Goal: Task Accomplishment & Management: Use online tool/utility

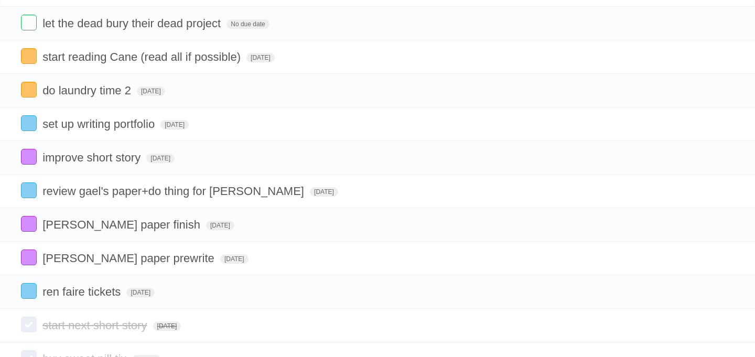
scroll to position [80, 0]
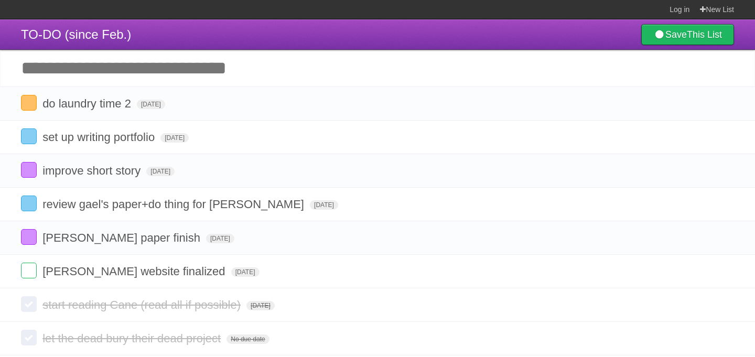
scroll to position [50, 0]
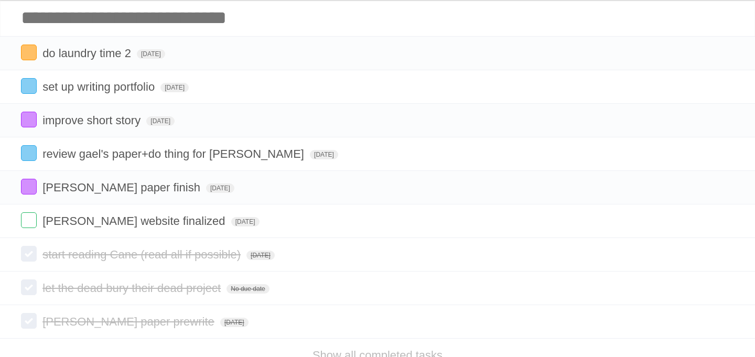
click at [33, 221] on label at bounding box center [29, 220] width 16 height 16
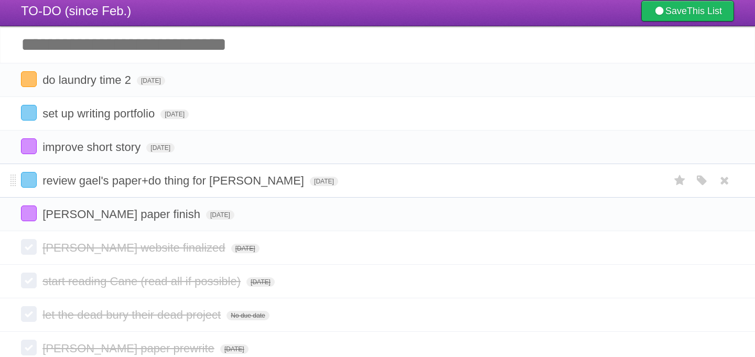
scroll to position [14, 0]
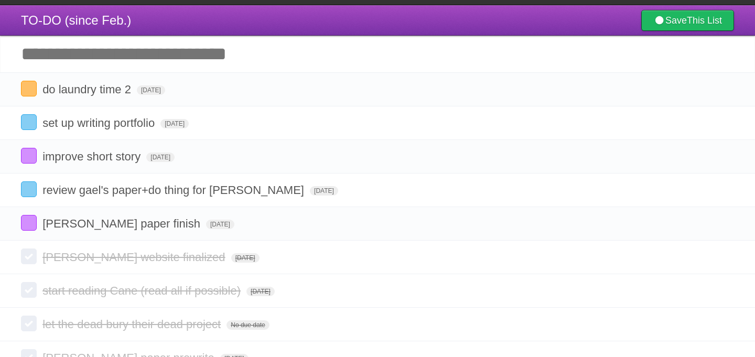
click at [202, 61] on input "Add another task" at bounding box center [377, 54] width 755 height 37
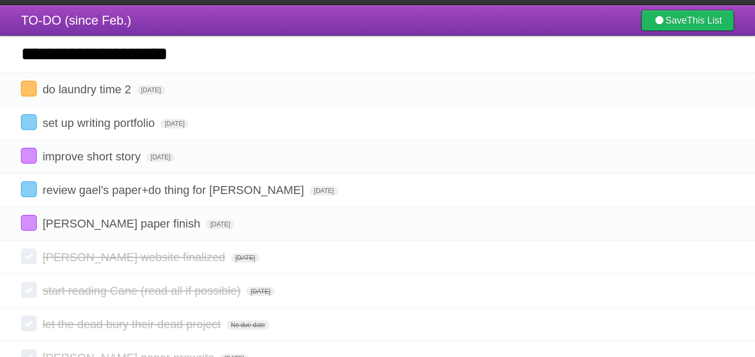
type input "**********"
click input "*********" at bounding box center [0, 0] width 0 height 0
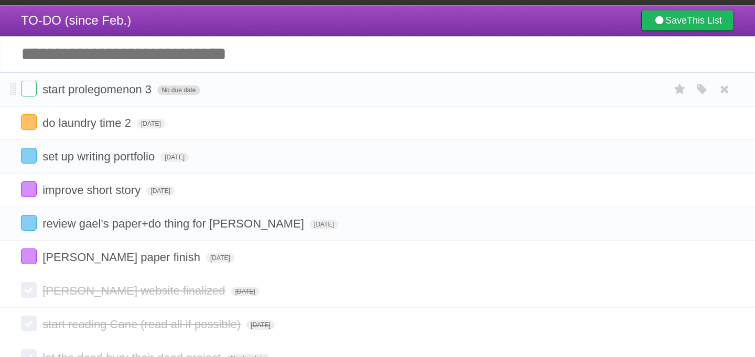
click at [177, 91] on span "No due date" at bounding box center [178, 90] width 42 height 9
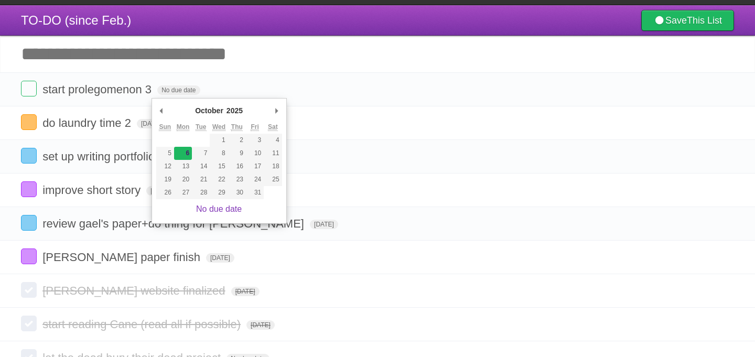
type span "[DATE]"
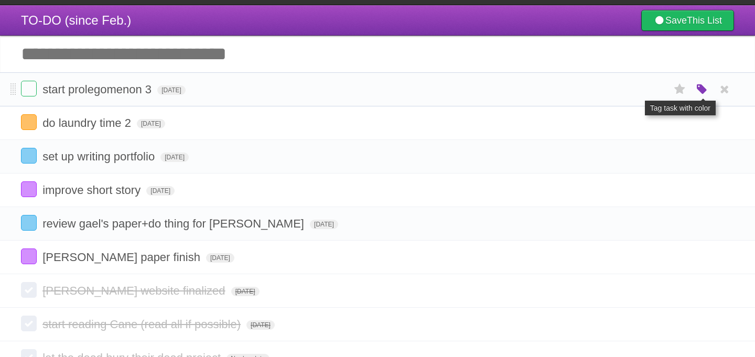
click at [701, 92] on icon "button" at bounding box center [702, 90] width 15 height 14
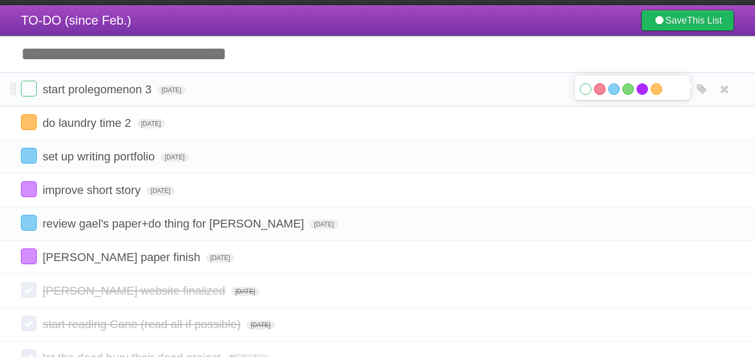
click at [644, 92] on label "Purple" at bounding box center [643, 89] width 12 height 12
click at [306, 49] on input "Add another task" at bounding box center [377, 54] width 755 height 37
click at [174, 256] on form "[PERSON_NAME] paper finish [DATE] White Red Blue Green Purple Orange" at bounding box center [377, 257] width 713 height 17
click at [206, 263] on span "[DATE]" at bounding box center [220, 257] width 28 height 9
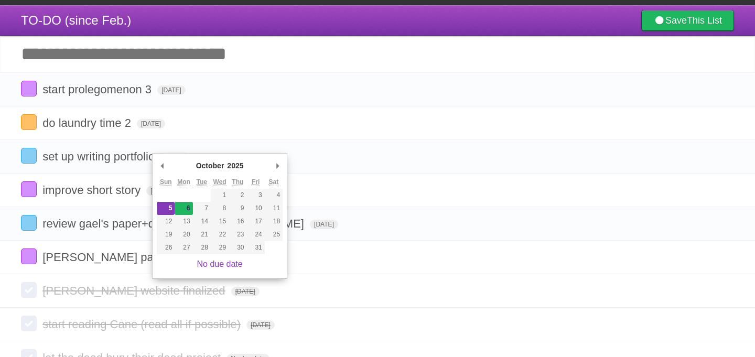
type span "[DATE]"
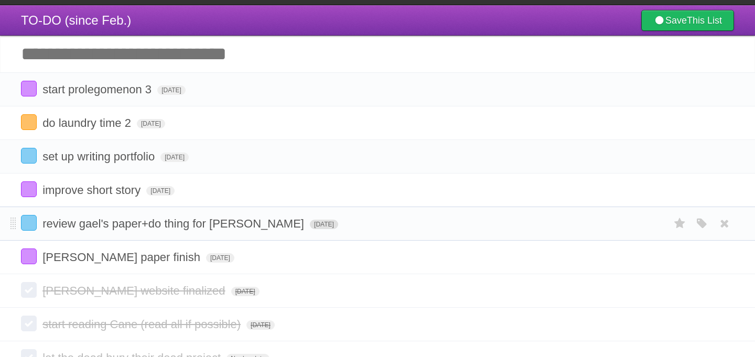
click at [310, 229] on span "[DATE]" at bounding box center [324, 224] width 28 height 9
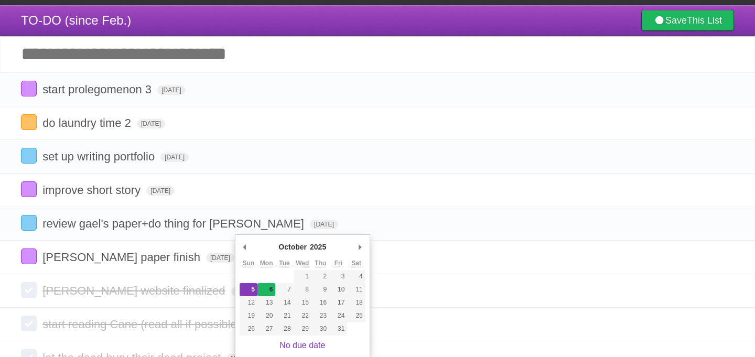
type span "[DATE]"
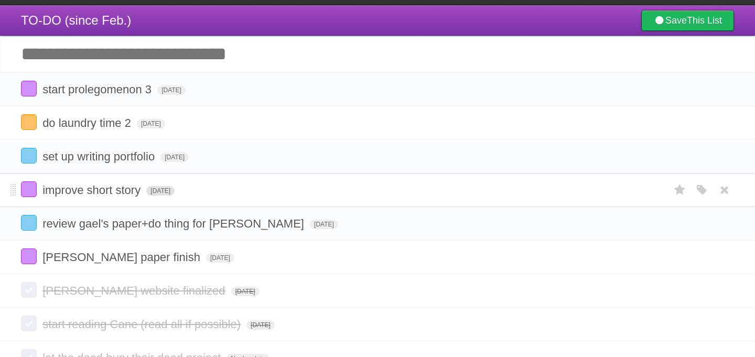
click at [175, 196] on span "[DATE]" at bounding box center [160, 190] width 28 height 9
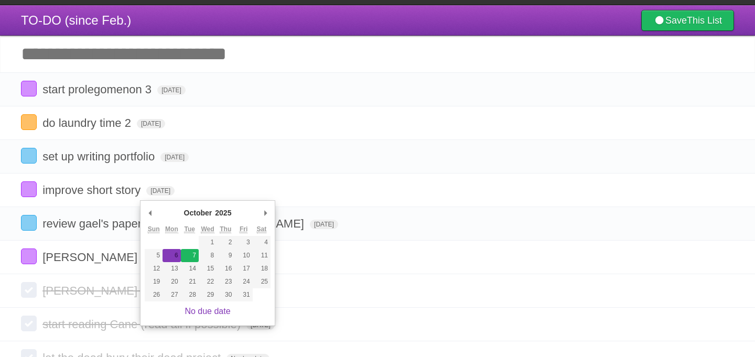
type span "[DATE]"
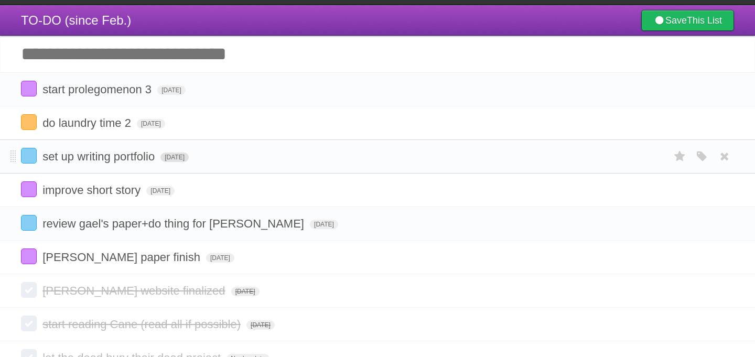
click at [189, 162] on span "[DATE]" at bounding box center [175, 157] width 28 height 9
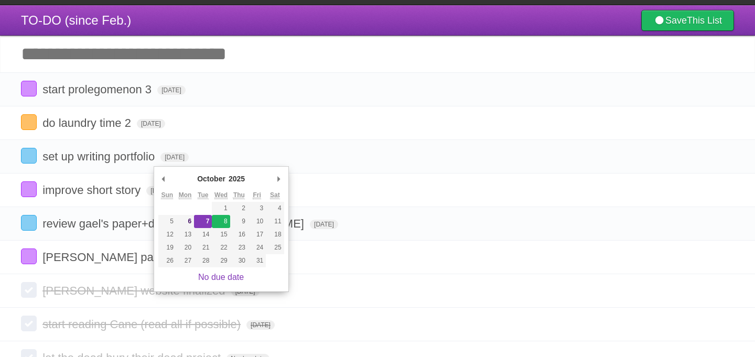
type span "[DATE]"
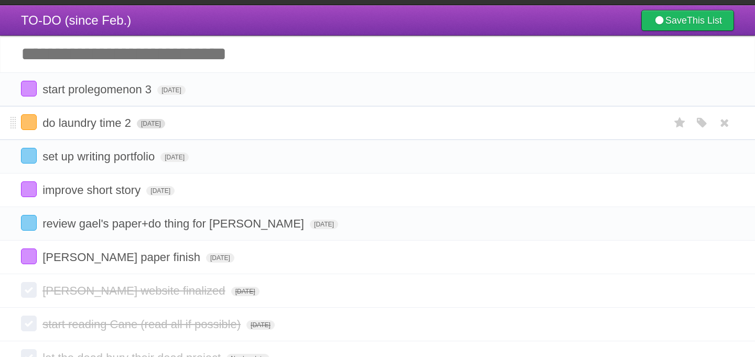
click at [165, 125] on span "[DATE]" at bounding box center [151, 123] width 28 height 9
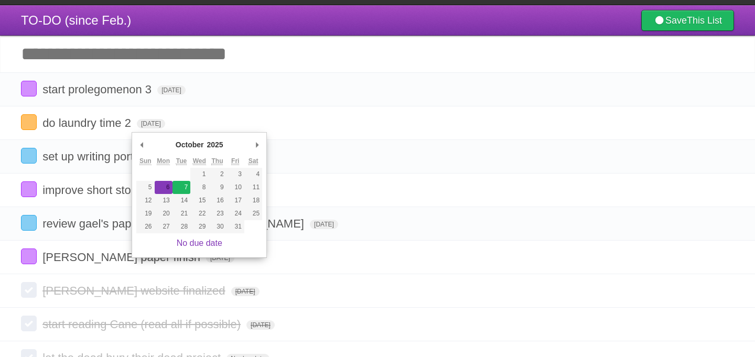
type span "[DATE]"
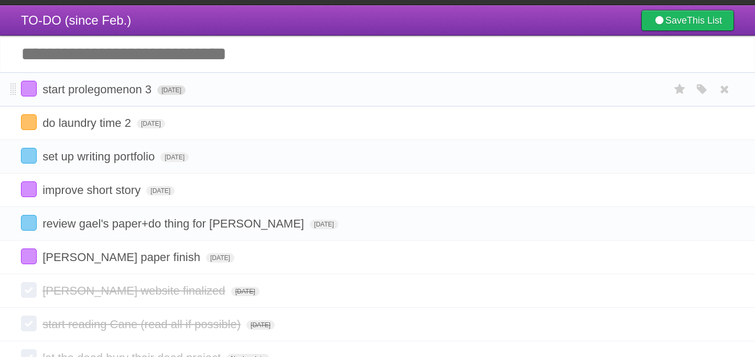
click at [186, 90] on span "[DATE]" at bounding box center [171, 90] width 28 height 9
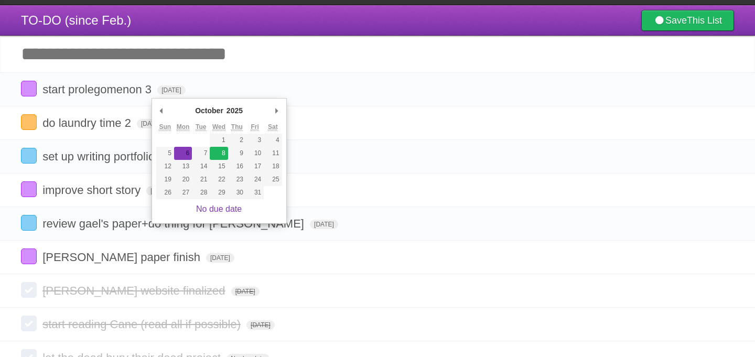
type span "[DATE]"
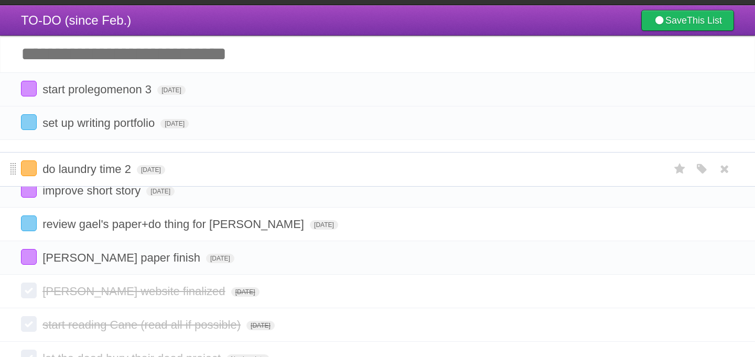
drag, startPoint x: 13, startPoint y: 127, endPoint x: 14, endPoint y: 175, distance: 47.2
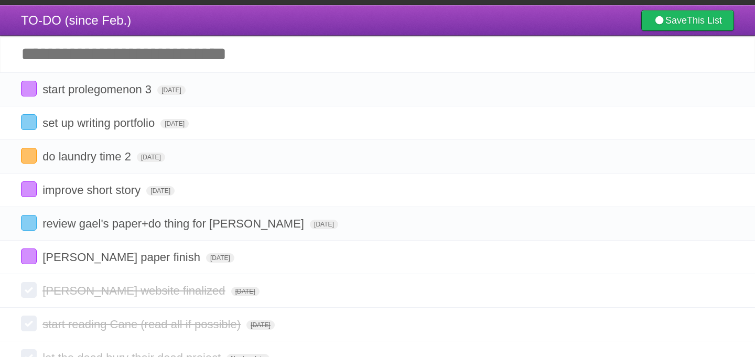
click at [131, 58] on input "Add another task" at bounding box center [377, 54] width 755 height 37
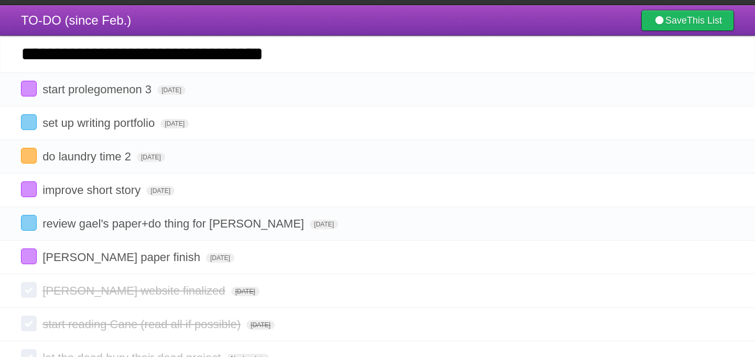
type input "**********"
click input "*********" at bounding box center [0, 0] width 0 height 0
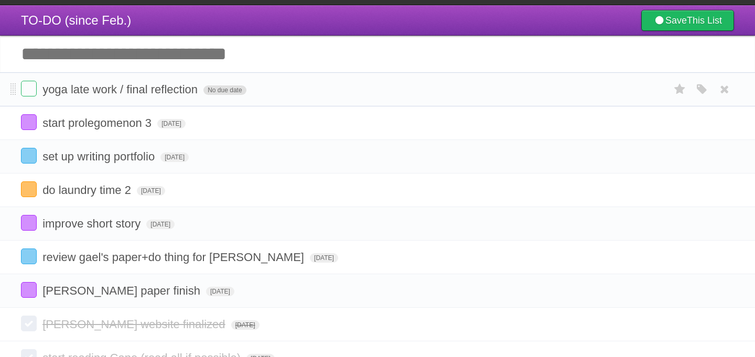
click at [213, 95] on span "No due date" at bounding box center [225, 90] width 42 height 9
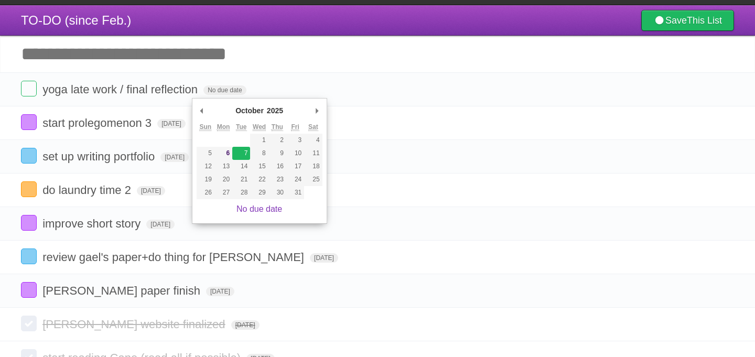
type span "[DATE]"
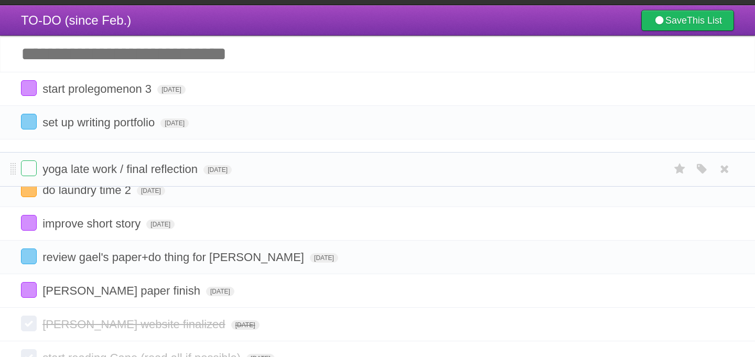
drag, startPoint x: 15, startPoint y: 94, endPoint x: 16, endPoint y: 172, distance: 77.6
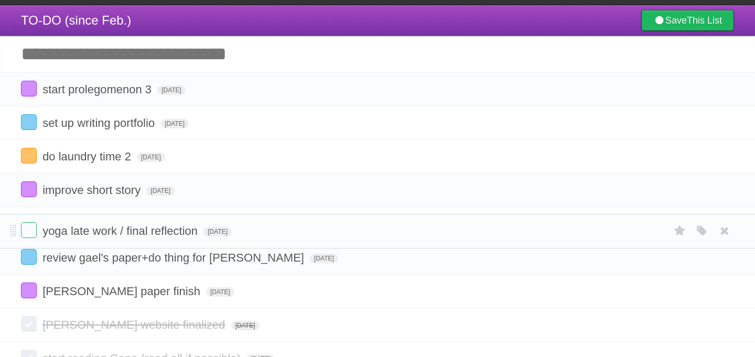
drag, startPoint x: 12, startPoint y: 161, endPoint x: 16, endPoint y: 231, distance: 70.9
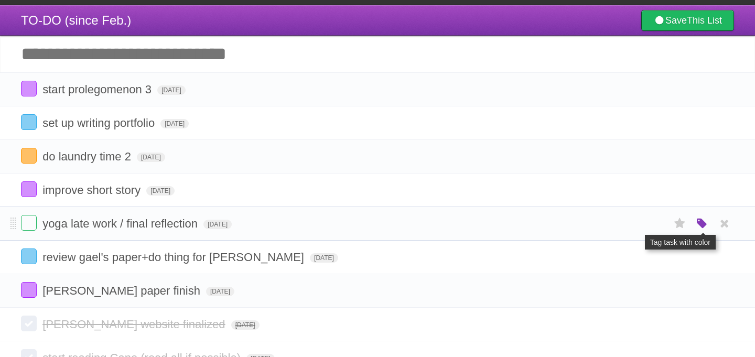
click at [695, 222] on icon "button" at bounding box center [702, 224] width 15 height 14
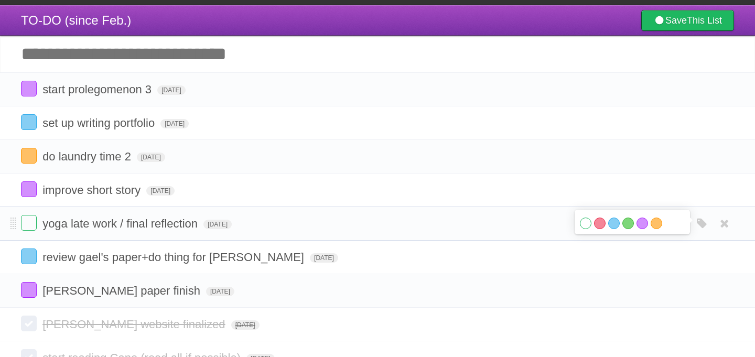
click at [637, 230] on div "White Red Blue Green Purple Orange" at bounding box center [632, 225] width 105 height 14
click at [639, 229] on label "Purple" at bounding box center [643, 224] width 12 height 12
click at [265, 62] on input "Add another task" at bounding box center [377, 54] width 755 height 37
click at [294, 58] on input "Add another task" at bounding box center [377, 54] width 755 height 37
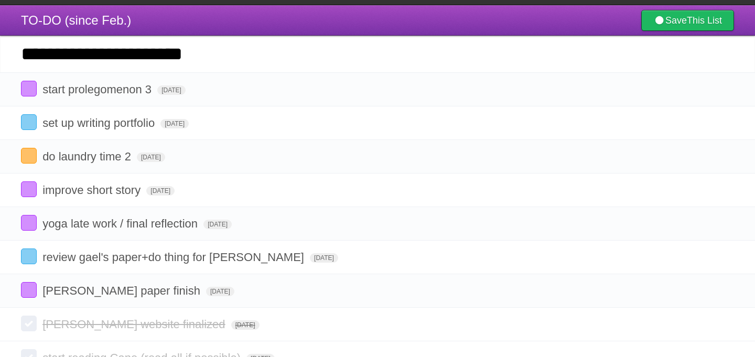
type input "**********"
click input "*********" at bounding box center [0, 0] width 0 height 0
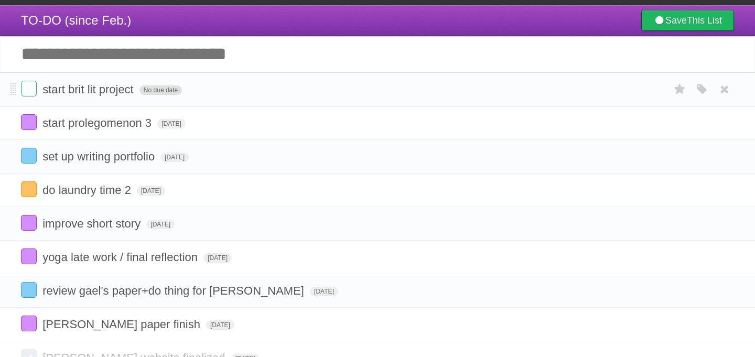
click at [156, 91] on span "No due date" at bounding box center [161, 90] width 42 height 9
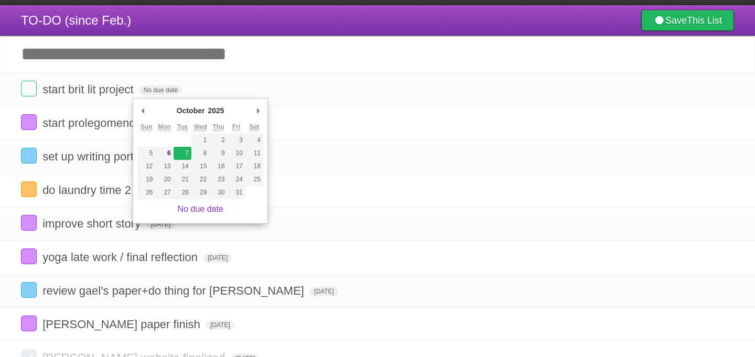
type span "[DATE]"
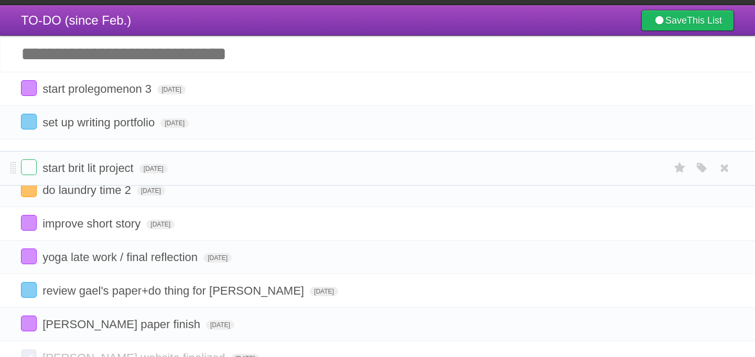
drag, startPoint x: 11, startPoint y: 90, endPoint x: 10, endPoint y: 163, distance: 72.4
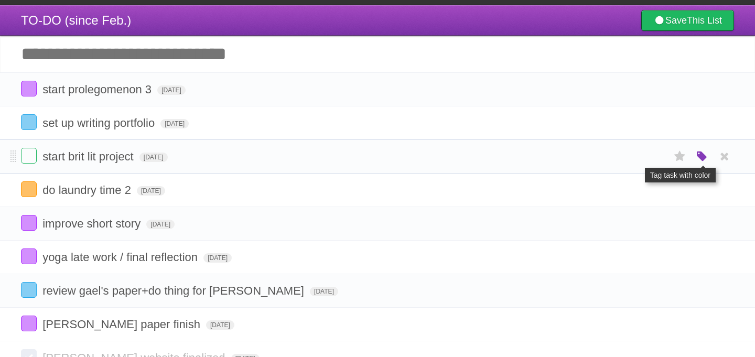
click at [697, 156] on icon "button" at bounding box center [702, 157] width 15 height 14
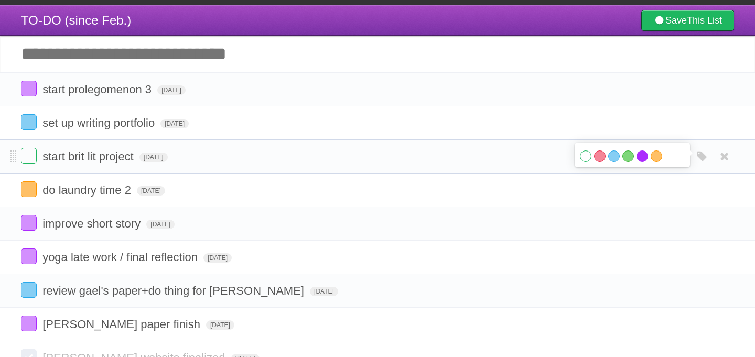
click at [646, 161] on label "Purple" at bounding box center [643, 157] width 12 height 12
click at [489, 46] on input "Add another task" at bounding box center [377, 54] width 755 height 37
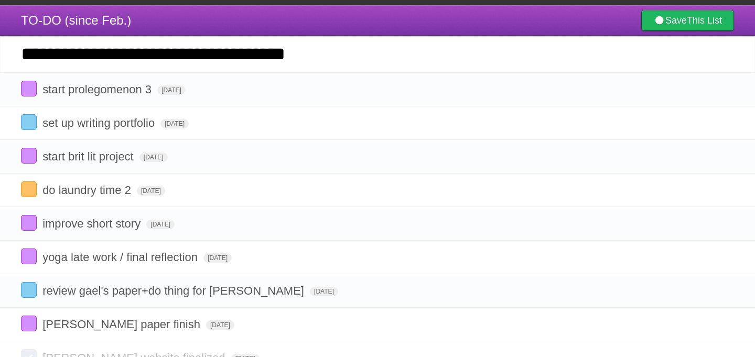
type input "**********"
click input "*********" at bounding box center [0, 0] width 0 height 0
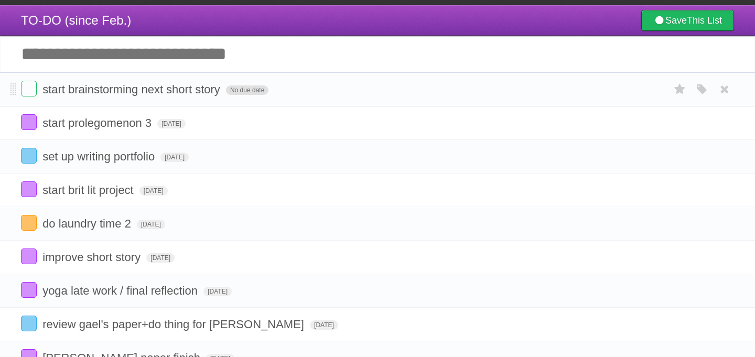
click at [228, 93] on span "No due date" at bounding box center [247, 90] width 42 height 9
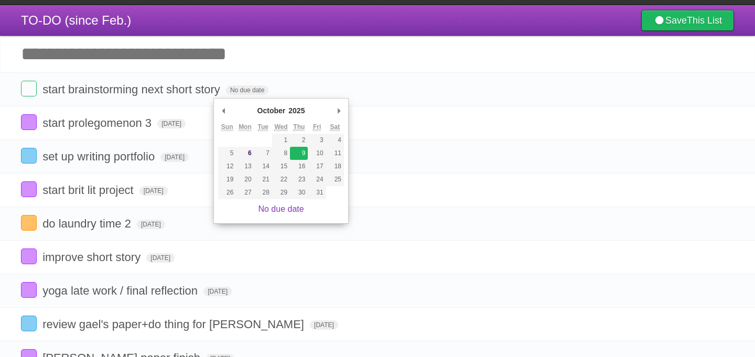
type span "[DATE]"
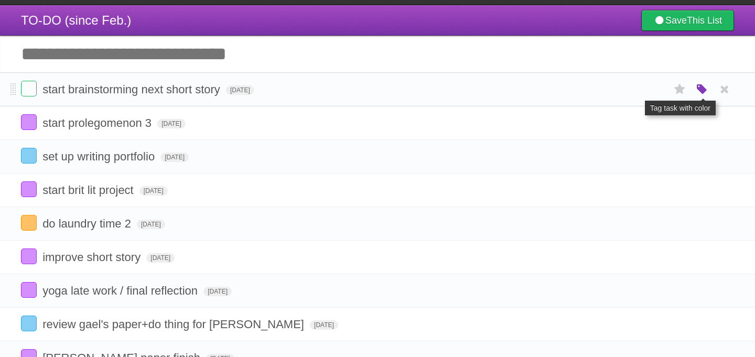
click at [696, 95] on icon "button" at bounding box center [702, 90] width 15 height 14
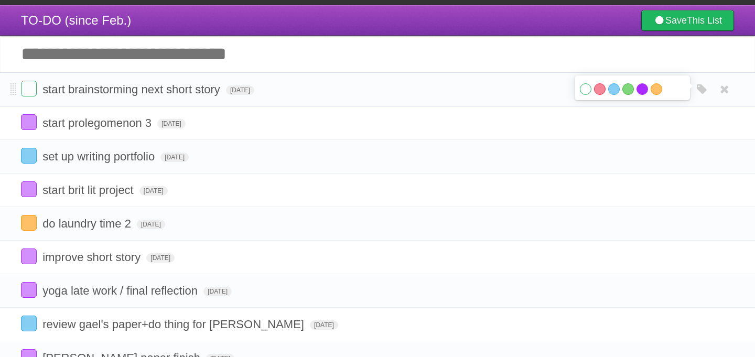
click at [643, 93] on label "Purple" at bounding box center [643, 89] width 12 height 12
click at [251, 28] on header "TO-DO (since Feb.) Save This List" at bounding box center [377, 20] width 755 height 30
click at [246, 46] on input "Add another task" at bounding box center [377, 54] width 755 height 37
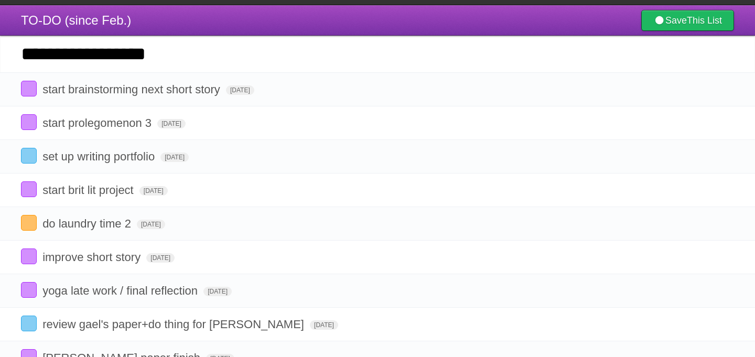
type input "**********"
click input "*********" at bounding box center [0, 0] width 0 height 0
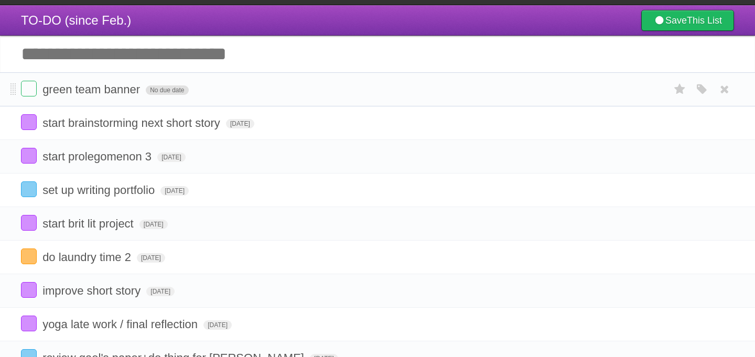
click at [171, 94] on span "No due date" at bounding box center [167, 90] width 42 height 9
click at [701, 97] on icon "button" at bounding box center [702, 90] width 15 height 14
click at [625, 92] on label "Green" at bounding box center [629, 89] width 12 height 12
click at [174, 91] on span "[DATE]" at bounding box center [160, 90] width 28 height 9
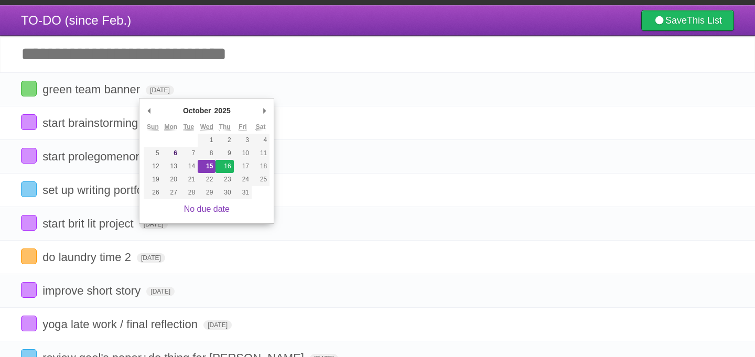
type span "[DATE]"
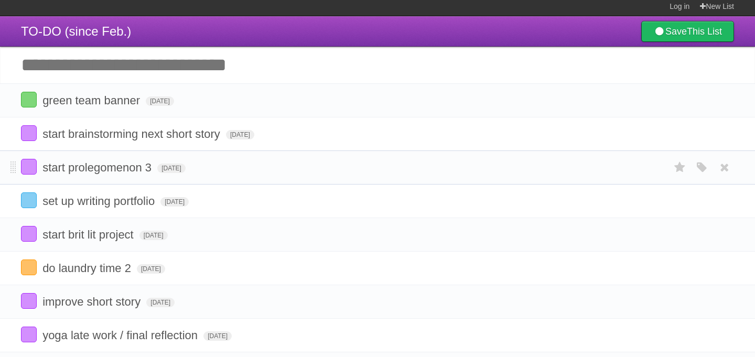
scroll to position [3, 0]
click at [115, 40] on h1 "TO-DO (since Feb.)" at bounding box center [76, 31] width 110 height 25
click at [111, 65] on input "Add another task" at bounding box center [377, 65] width 755 height 37
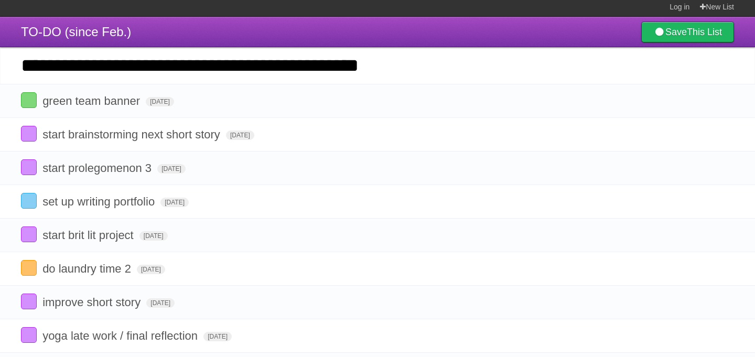
type input "**********"
click input "*********" at bounding box center [0, 0] width 0 height 0
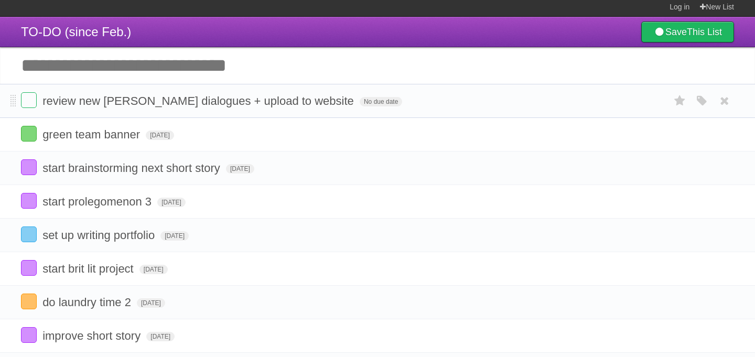
click at [303, 113] on li "review new [PERSON_NAME] dialogues + upload to website No due date White Red Bl…" at bounding box center [377, 101] width 755 height 34
click at [360, 105] on span "No due date" at bounding box center [381, 101] width 42 height 9
click at [293, 98] on form "review new [PERSON_NAME] dialogues + upload to website [DATE] White Red Blue Gr…" at bounding box center [377, 100] width 713 height 17
click at [360, 103] on span "[DATE]" at bounding box center [374, 101] width 28 height 9
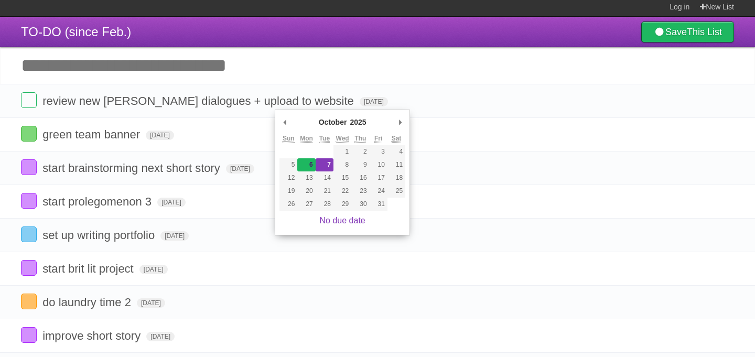
type span "[DATE]"
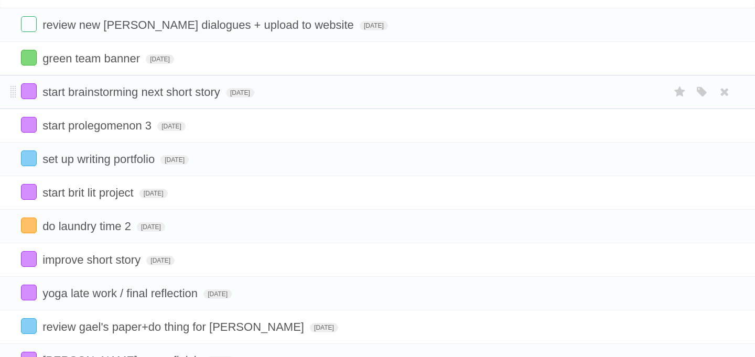
scroll to position [81, 0]
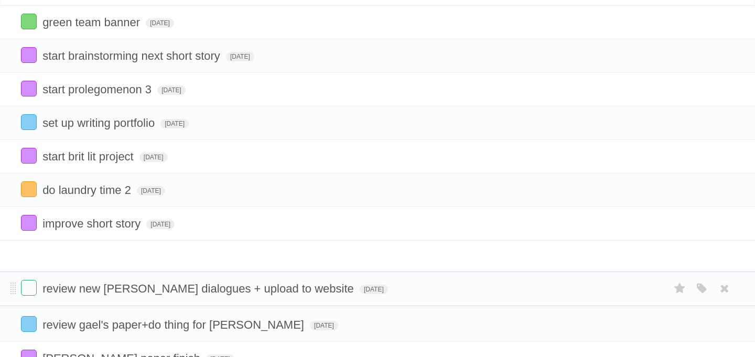
drag, startPoint x: 11, startPoint y: 24, endPoint x: 20, endPoint y: 287, distance: 263.5
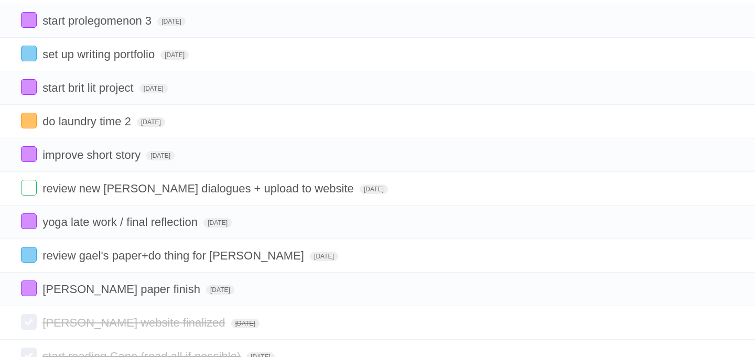
scroll to position [151, 0]
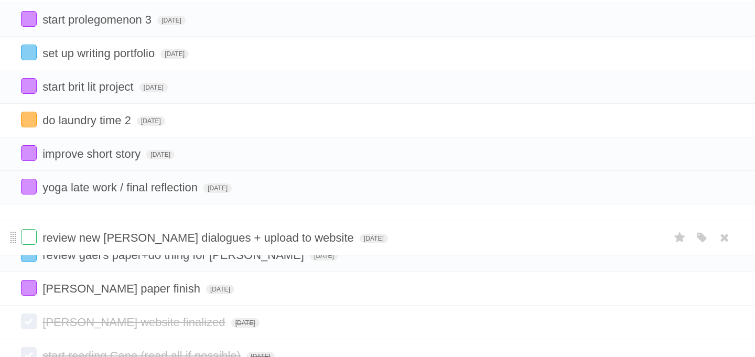
drag, startPoint x: 15, startPoint y: 194, endPoint x: 14, endPoint y: 239, distance: 45.1
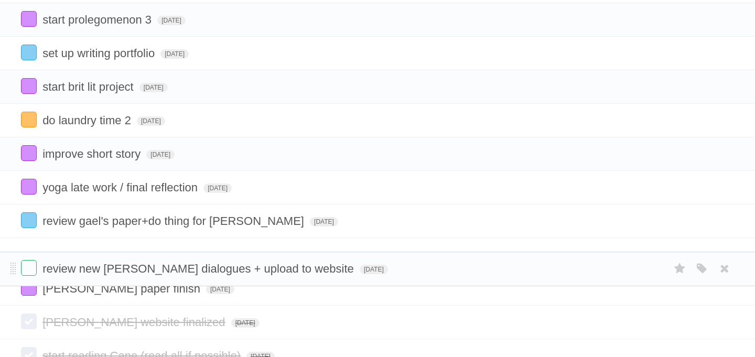
drag, startPoint x: 11, startPoint y: 226, endPoint x: 11, endPoint y: 267, distance: 40.9
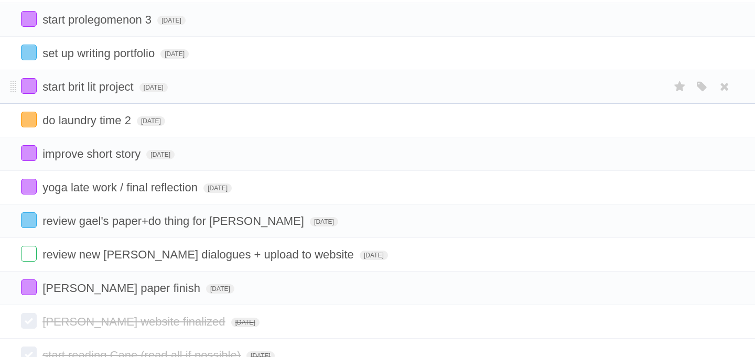
scroll to position [149, 0]
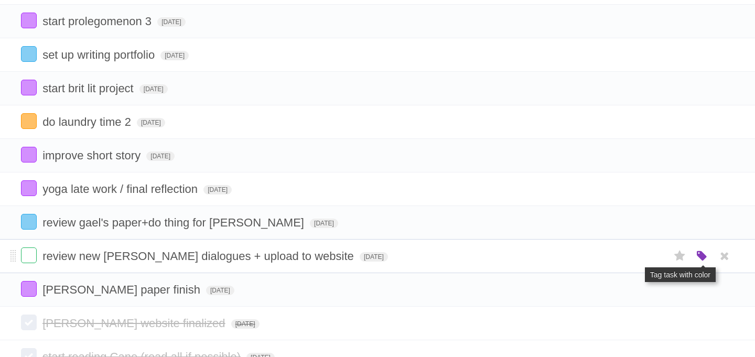
click at [703, 263] on icon "button" at bounding box center [702, 257] width 15 height 14
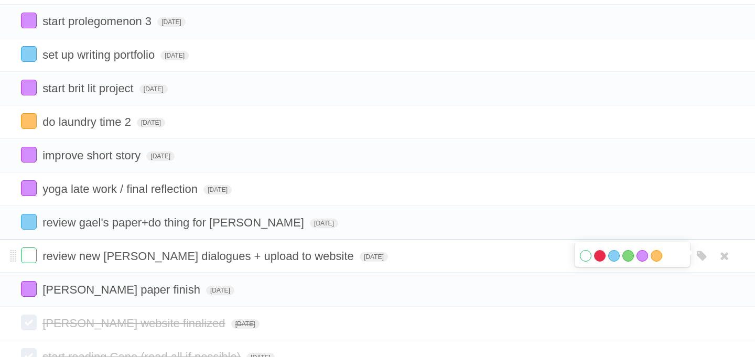
click at [603, 262] on label "Red" at bounding box center [600, 256] width 12 height 12
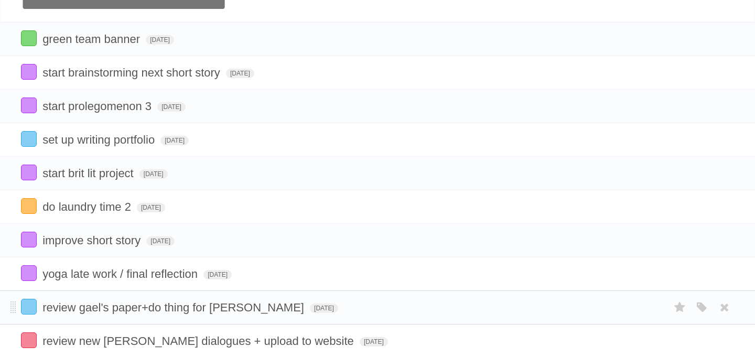
scroll to position [49, 0]
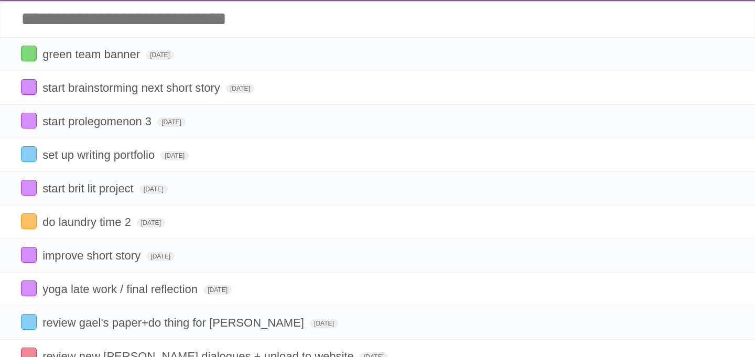
click at [405, 29] on input "Add another task" at bounding box center [377, 19] width 755 height 37
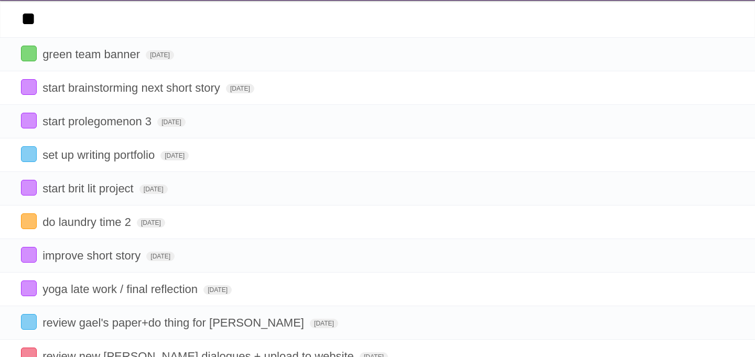
type input "*"
type input "**********"
click input "*********" at bounding box center [0, 0] width 0 height 0
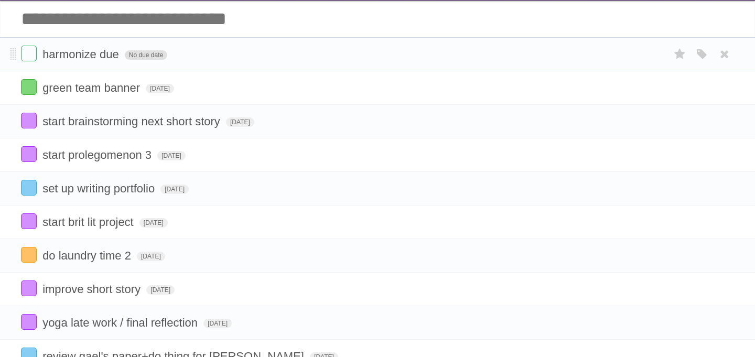
click at [145, 60] on span "No due date" at bounding box center [146, 54] width 42 height 9
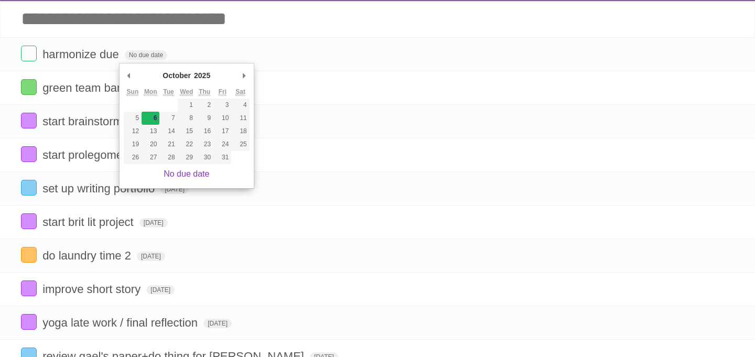
type span "[DATE]"
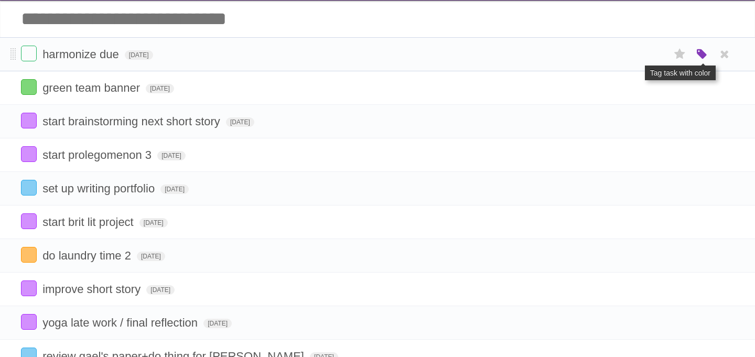
click at [702, 56] on icon "button" at bounding box center [702, 55] width 15 height 14
click at [601, 57] on label "Red" at bounding box center [600, 54] width 12 height 12
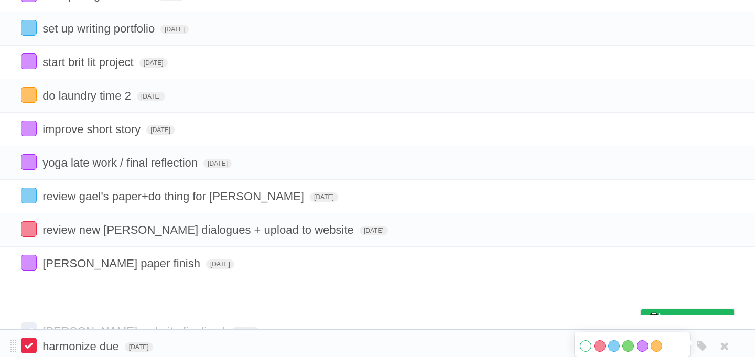
scroll to position [186, 0]
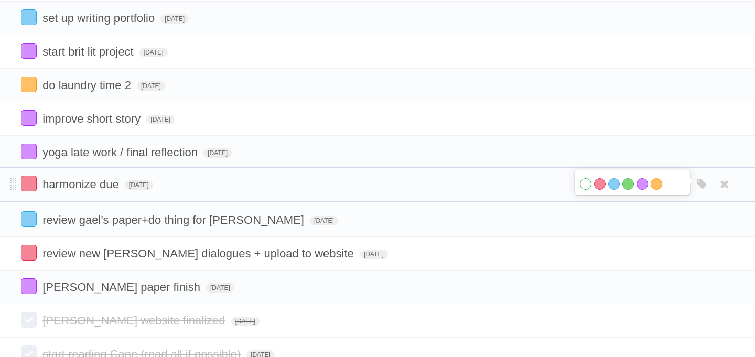
drag, startPoint x: 12, startPoint y: 59, endPoint x: 41, endPoint y: 186, distance: 130.3
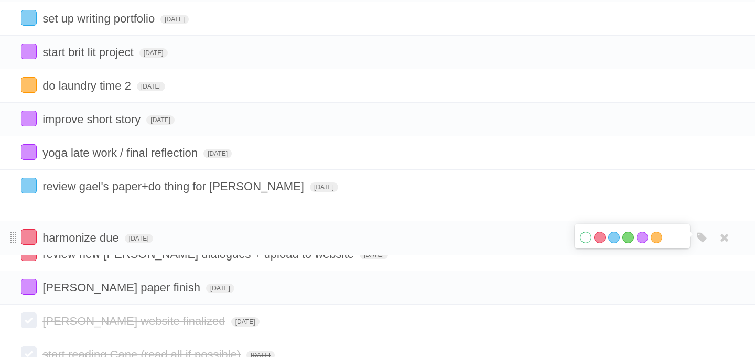
drag, startPoint x: 12, startPoint y: 190, endPoint x: 13, endPoint y: 236, distance: 45.1
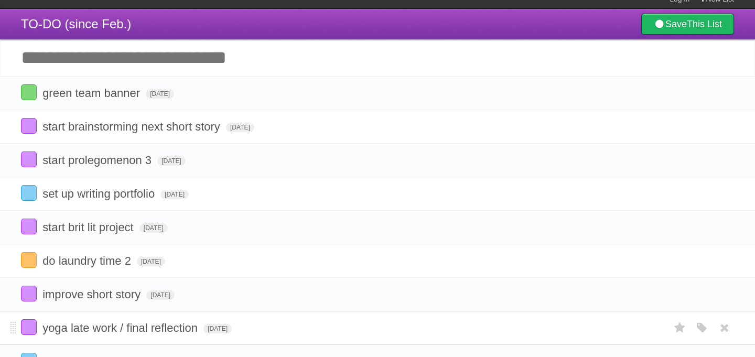
scroll to position [0, 0]
